Goal: Find specific page/section: Find specific page/section

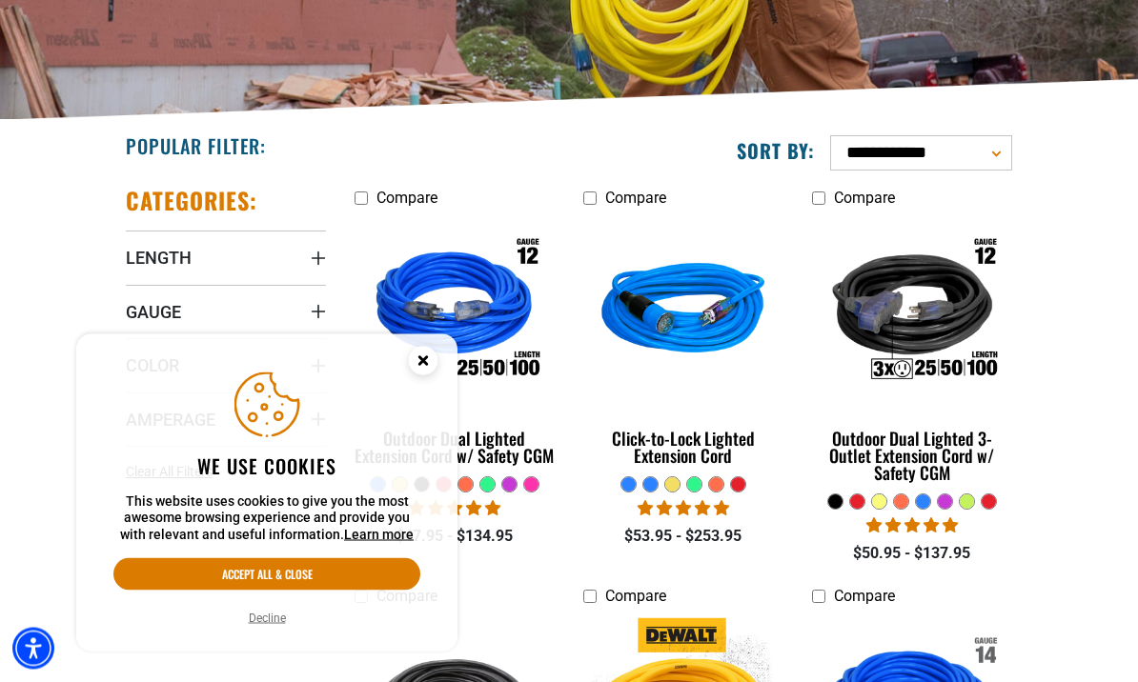
scroll to position [298, 0]
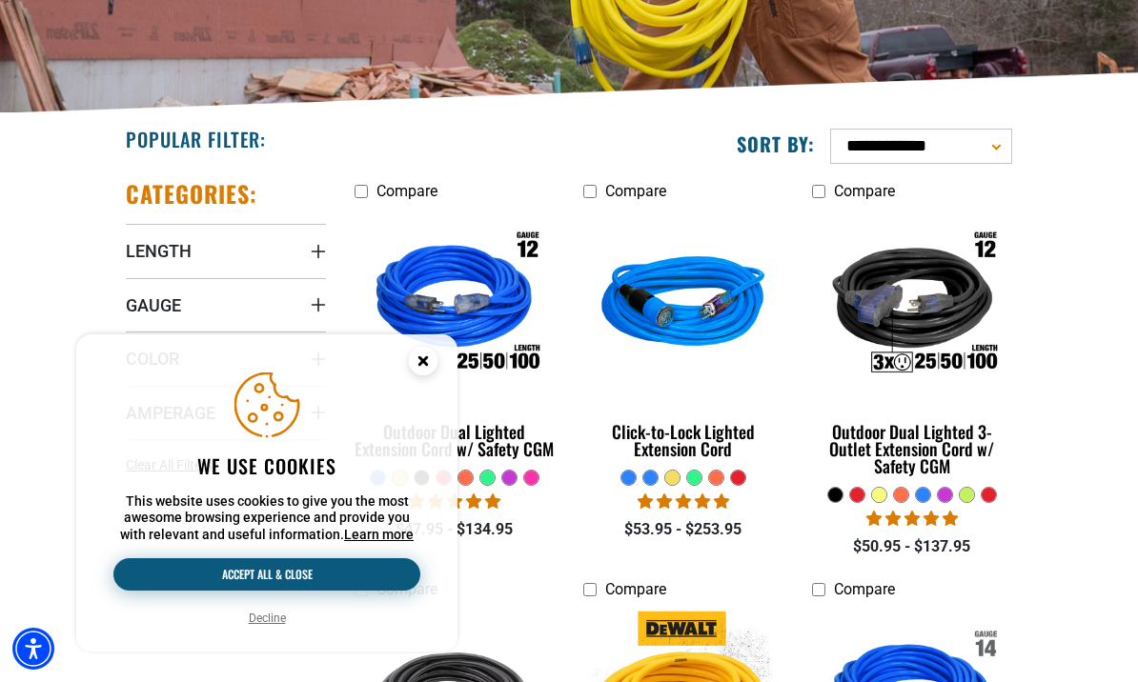
click at [368, 591] on button "Accept all & close" at bounding box center [266, 574] width 307 height 32
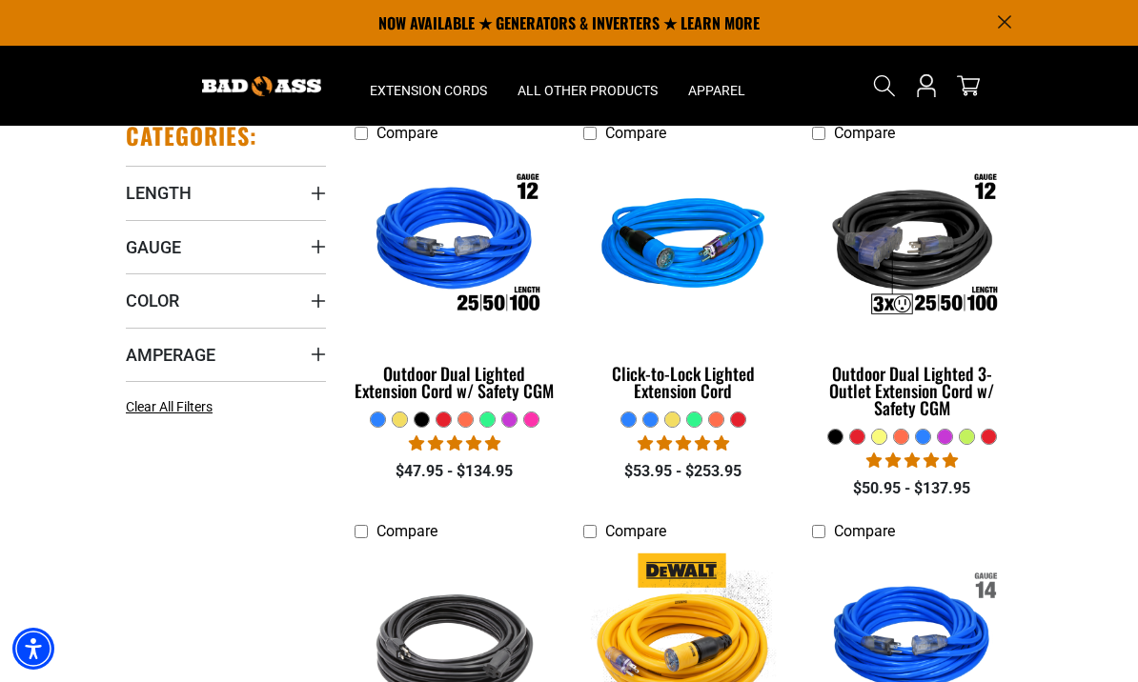
scroll to position [355, 0]
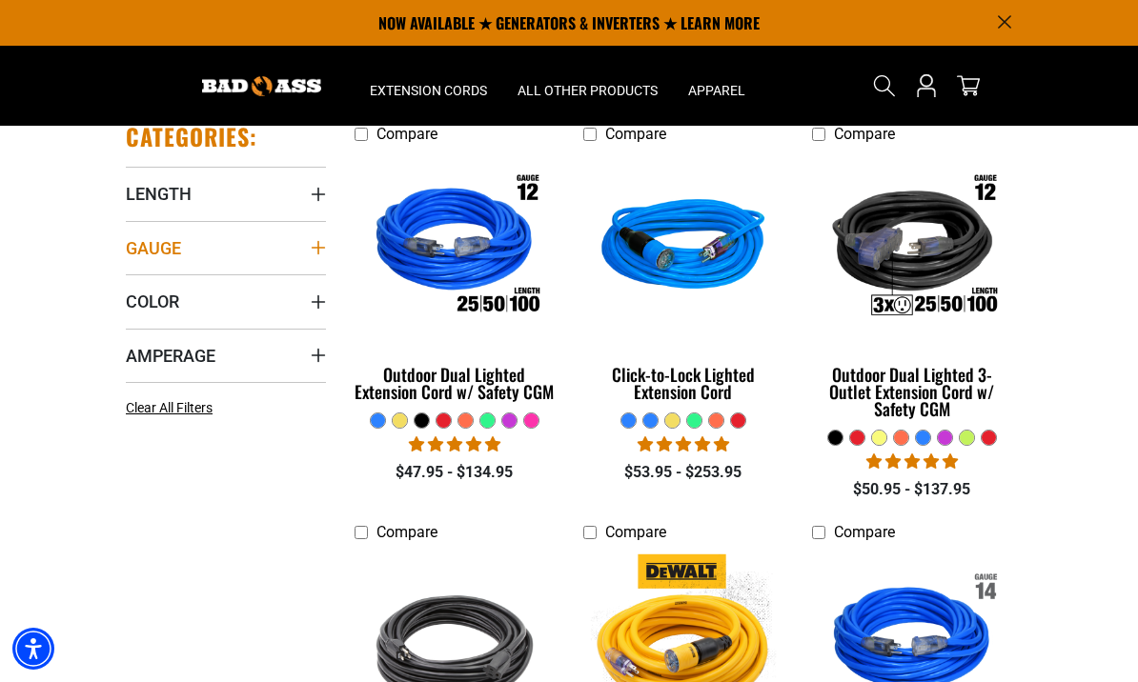
click at [159, 245] on span "Gauge" at bounding box center [153, 248] width 55 height 22
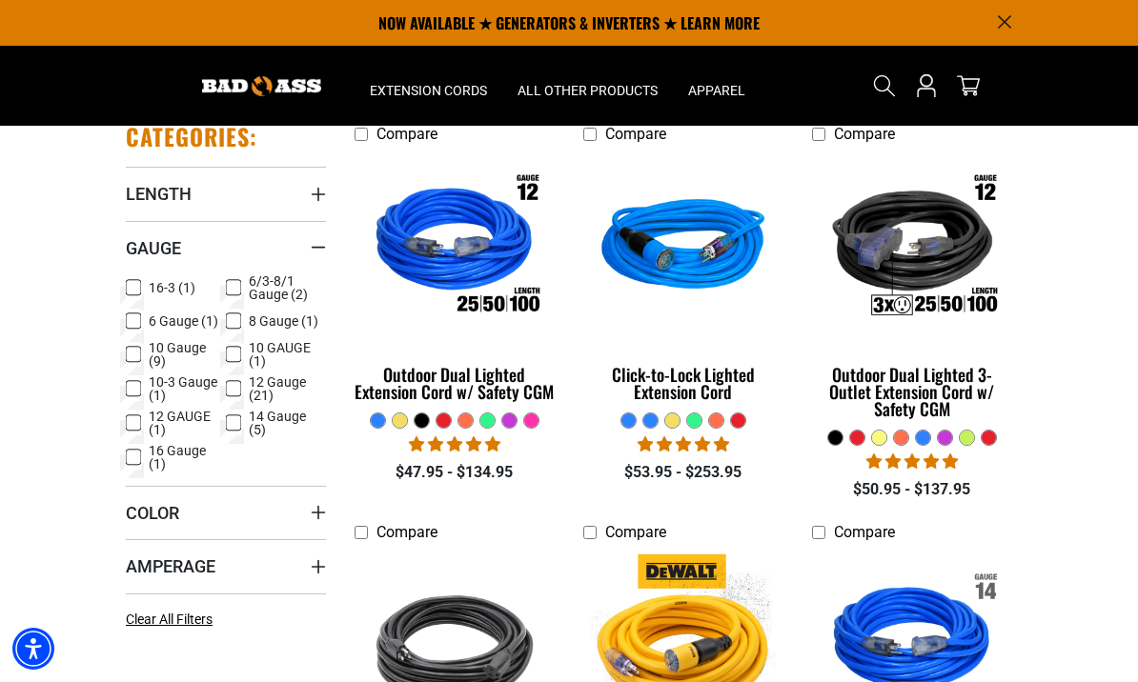
click at [240, 389] on icon at bounding box center [233, 388] width 15 height 25
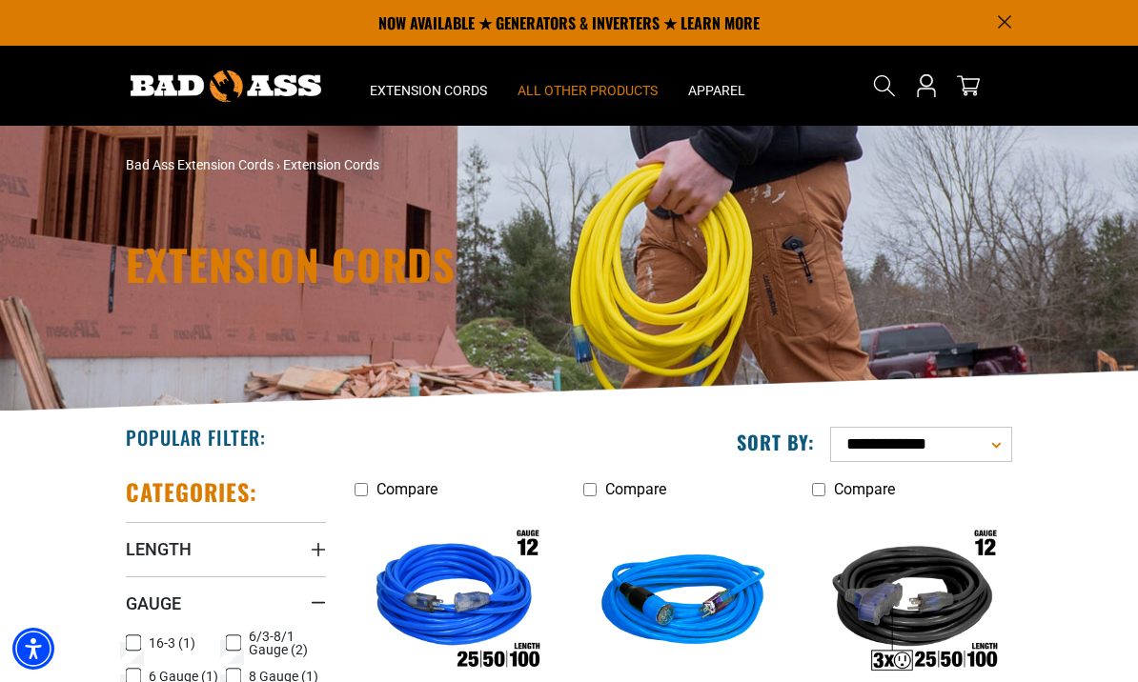
click at [604, 93] on span "All Other Products" at bounding box center [587, 90] width 140 height 17
click at [598, 91] on span "All Other Products" at bounding box center [587, 90] width 140 height 17
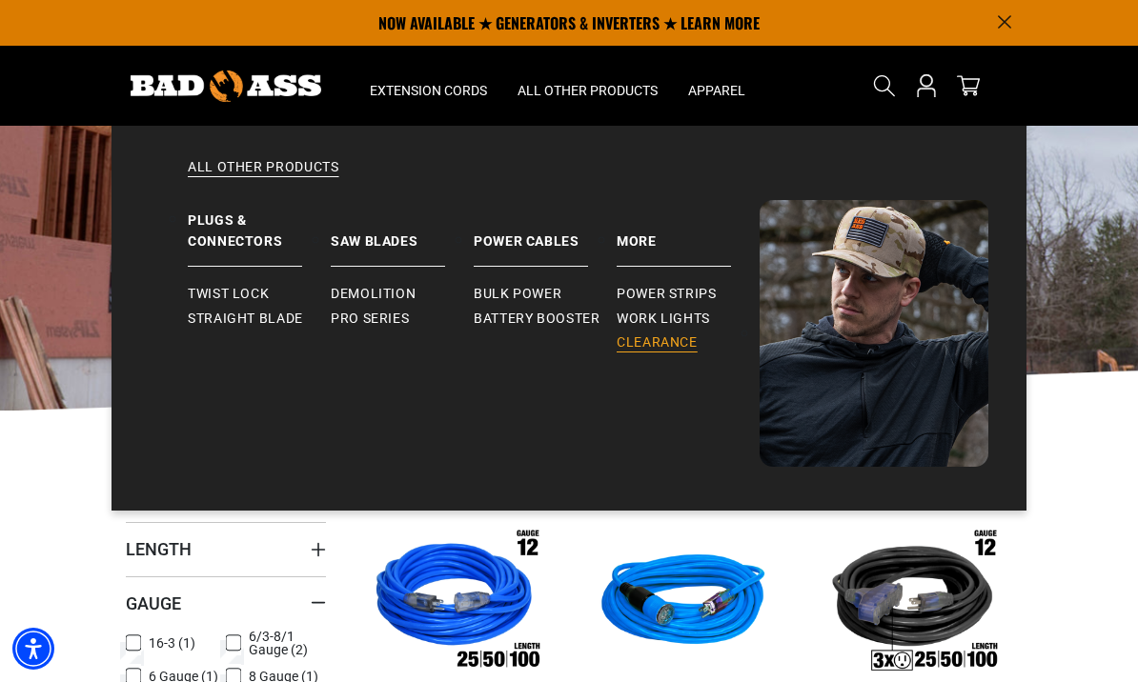
click at [669, 337] on span "Clearance" at bounding box center [657, 342] width 81 height 17
